Goal: Transaction & Acquisition: Purchase product/service

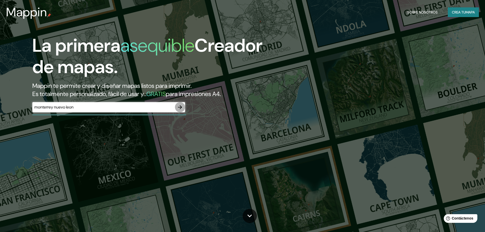
click at [180, 107] on icon "button" at bounding box center [180, 107] width 6 height 6
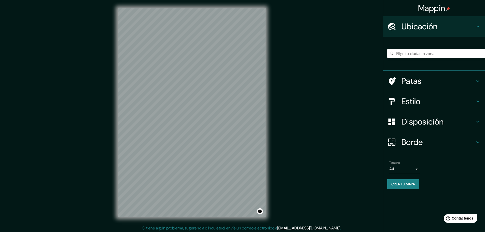
click at [431, 103] on h4 "Estilo" at bounding box center [438, 101] width 73 height 10
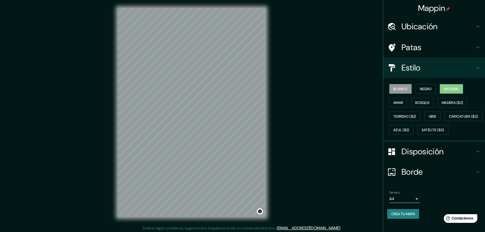
click at [448, 90] on font "Natural" at bounding box center [451, 89] width 15 height 5
click at [410, 177] on font "Borde" at bounding box center [412, 172] width 21 height 11
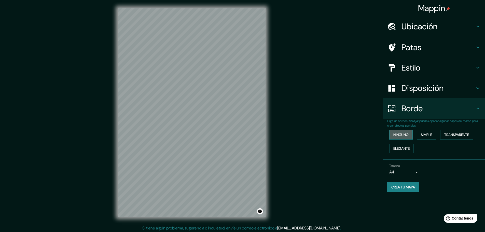
click at [397, 135] on font "Ninguno" at bounding box center [401, 134] width 15 height 5
click at [405, 150] on font "Elegante" at bounding box center [402, 148] width 16 height 5
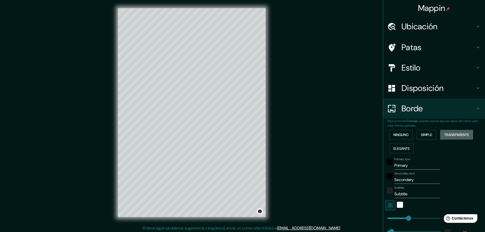
click at [452, 135] on font "Transparente" at bounding box center [457, 134] width 25 height 5
click at [399, 133] on font "Ninguno" at bounding box center [401, 134] width 15 height 5
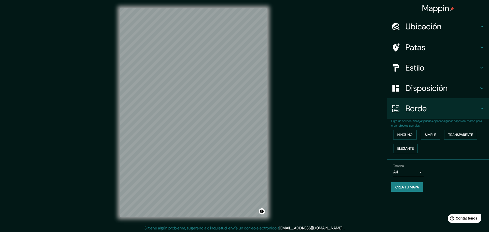
click at [408, 174] on body "Mappin Ubicación Patas Estilo Disposición Borde Elige un borde. Consejo : puede…" at bounding box center [244, 116] width 489 height 232
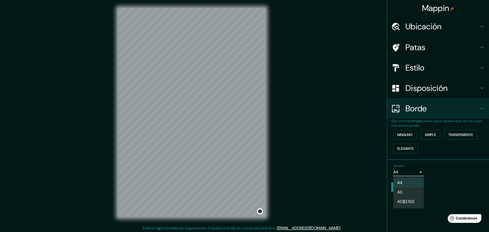
click at [409, 190] on li "A3" at bounding box center [408, 192] width 31 height 9
click at [414, 175] on body "Mappin Ubicación Patas Estilo Disposición Borde Elige un borde. Consejo : puede…" at bounding box center [244, 116] width 489 height 232
click at [407, 181] on li "A4" at bounding box center [408, 182] width 31 height 9
type input "single"
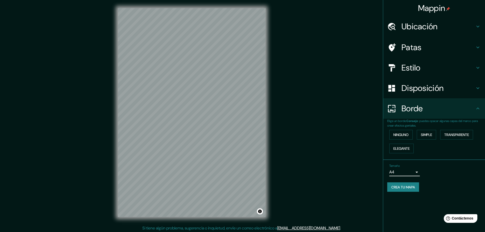
click at [430, 87] on font "Disposición" at bounding box center [423, 88] width 42 height 11
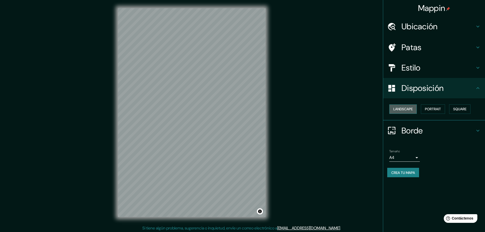
click at [406, 109] on button "Landscape" at bounding box center [404, 108] width 28 height 9
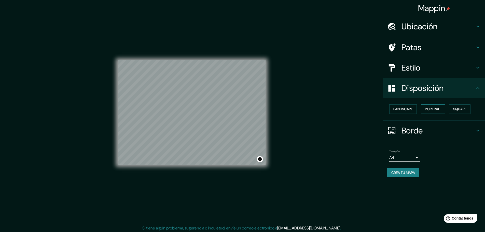
click at [440, 110] on button "Portrait" at bounding box center [433, 108] width 24 height 9
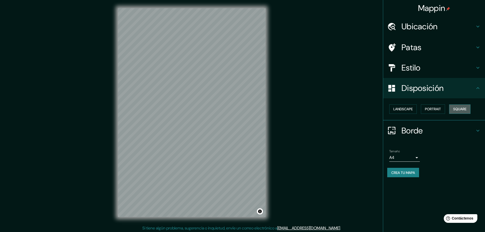
click at [453, 108] on button "Square" at bounding box center [459, 108] width 21 height 9
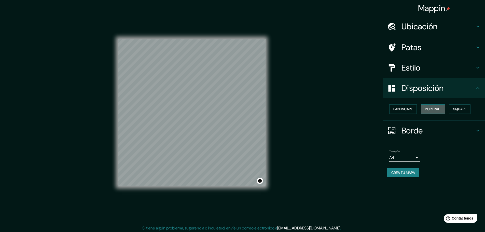
click at [437, 109] on button "Portrait" at bounding box center [433, 108] width 24 height 9
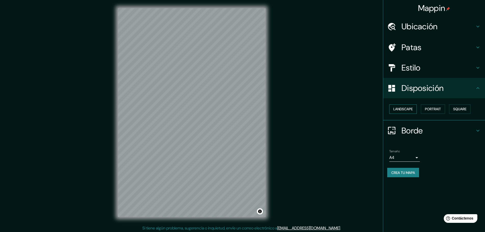
click at [408, 109] on button "Landscape" at bounding box center [404, 108] width 28 height 9
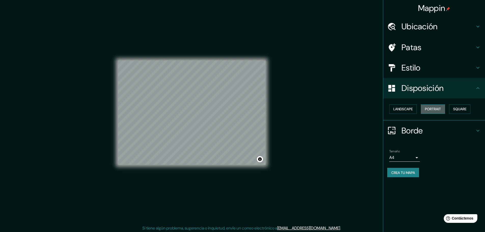
click at [438, 109] on button "Portrait" at bounding box center [433, 108] width 24 height 9
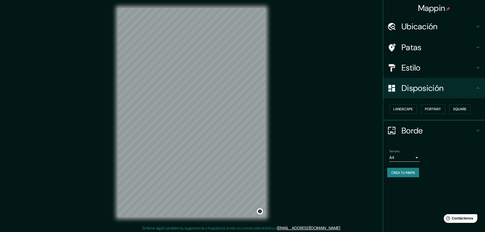
click at [430, 47] on h4 "Patas" at bounding box center [438, 47] width 73 height 10
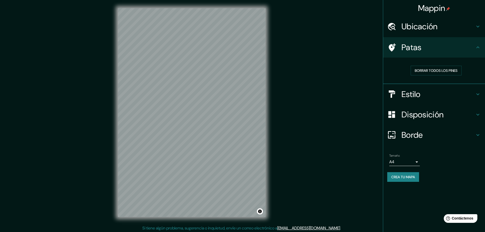
click at [463, 92] on h4 "Estilo" at bounding box center [438, 94] width 73 height 10
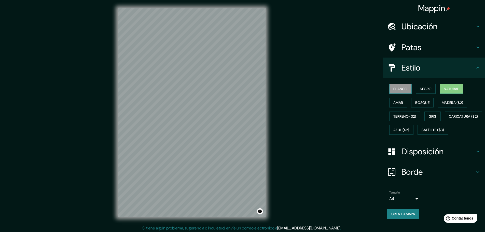
click at [401, 89] on font "Blanco" at bounding box center [401, 89] width 14 height 5
